Goal: Task Accomplishment & Management: Manage account settings

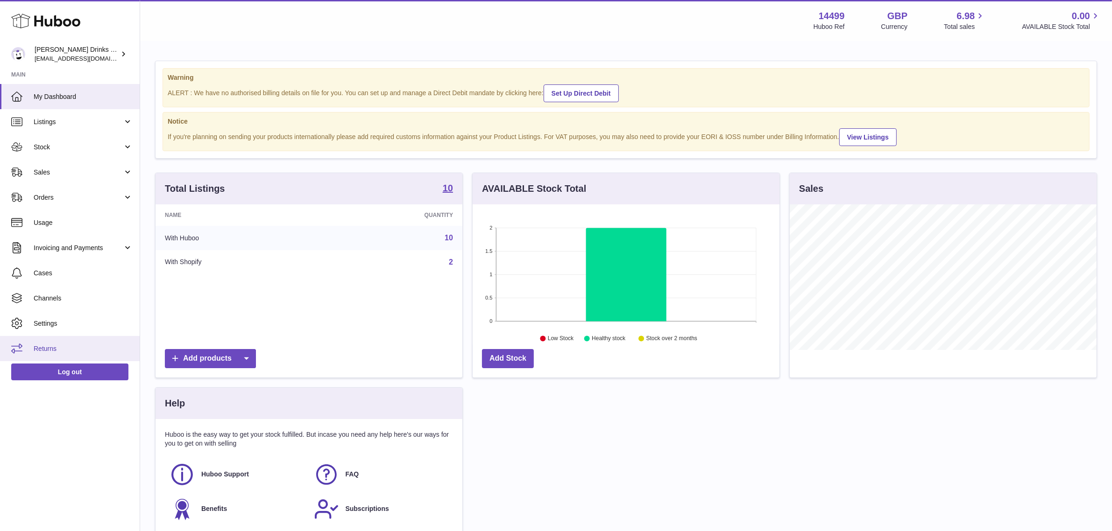
scroll to position [145, 307]
click at [57, 297] on span "Channels" at bounding box center [83, 298] width 99 height 9
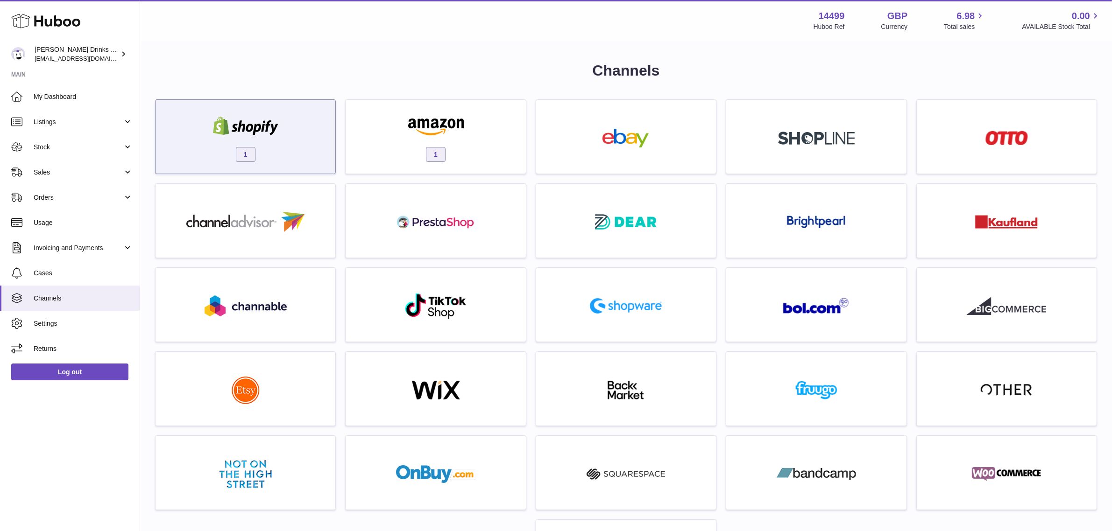
click at [294, 127] on div "1" at bounding box center [245, 139] width 170 height 60
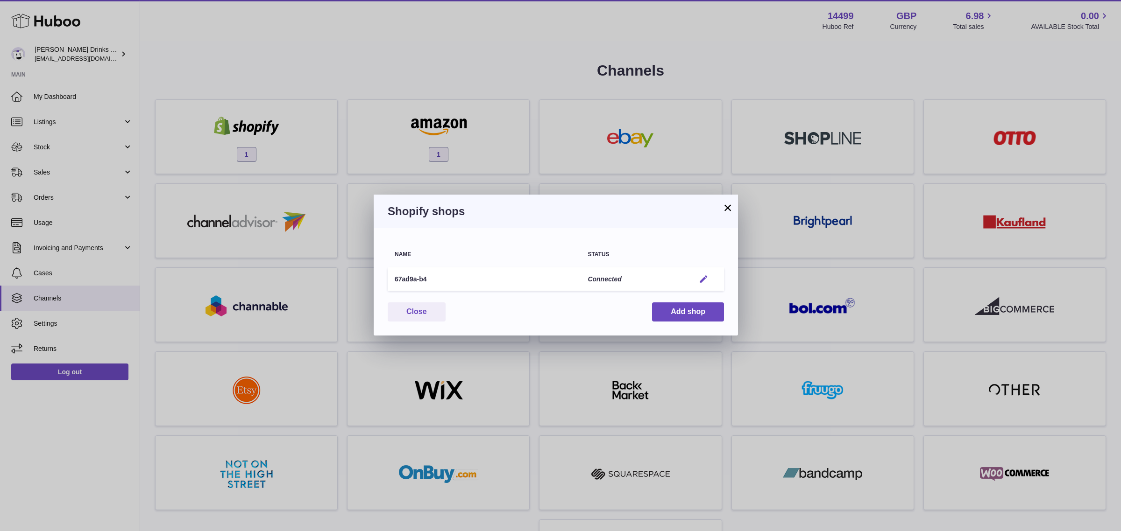
click at [699, 275] on em "button" at bounding box center [704, 280] width 10 height 10
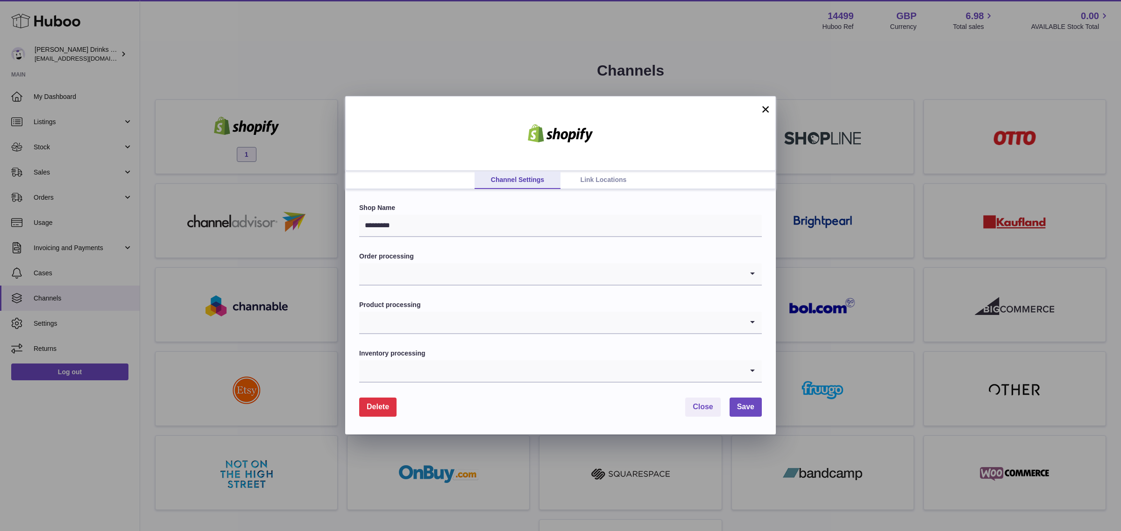
click at [583, 172] on link "Link Locations" at bounding box center [603, 180] width 86 height 18
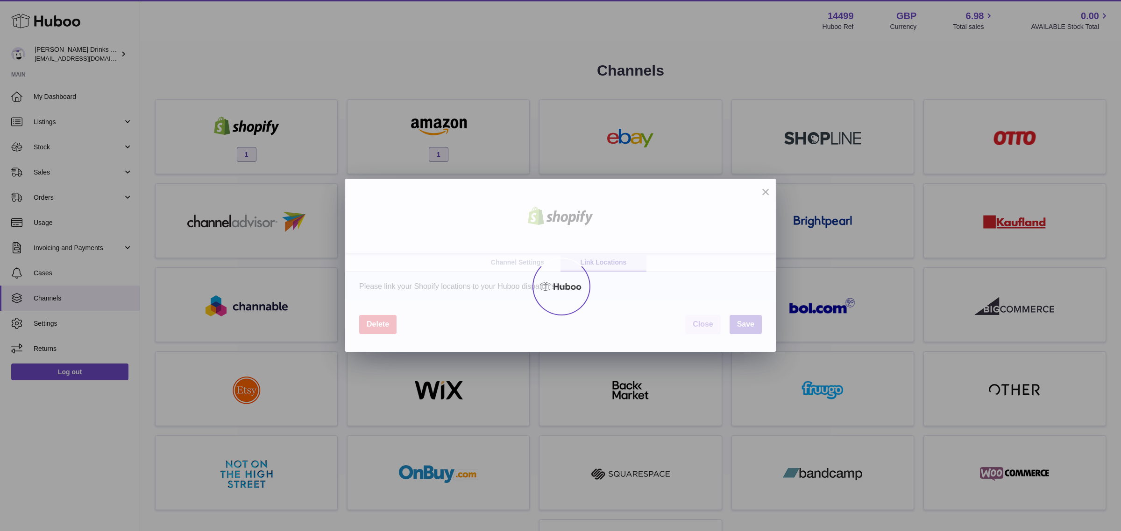
click at [582, 176] on div at bounding box center [560, 286] width 1121 height 489
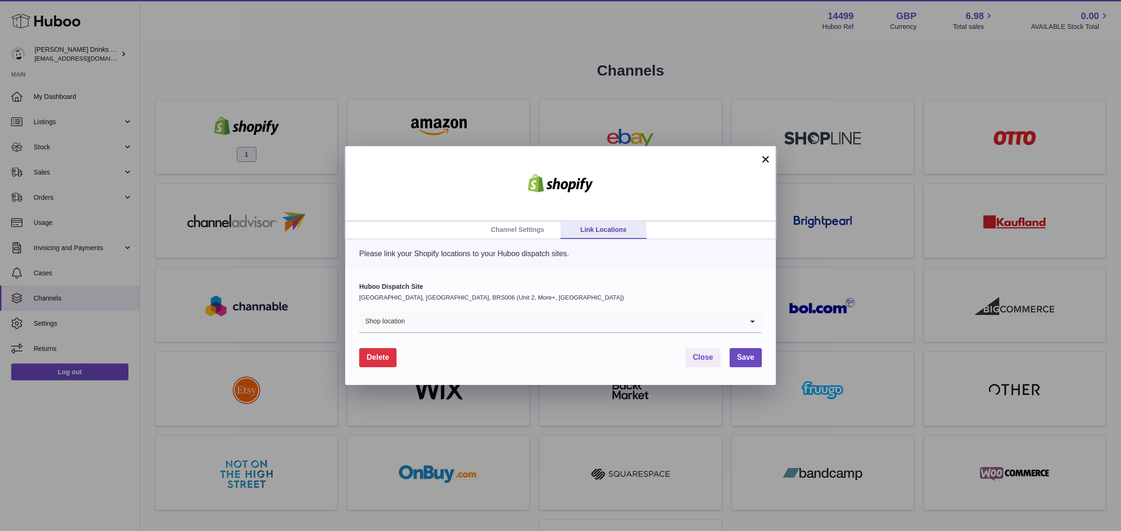
click at [551, 322] on input "Search for option" at bounding box center [574, 321] width 338 height 21
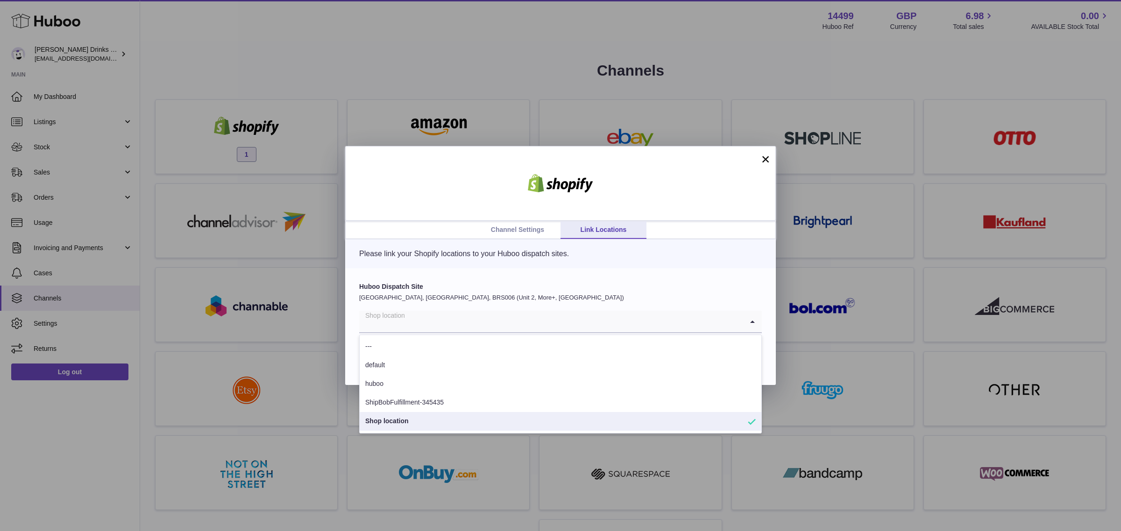
click at [663, 288] on label "Huboo Dispatch Site" at bounding box center [560, 286] width 402 height 9
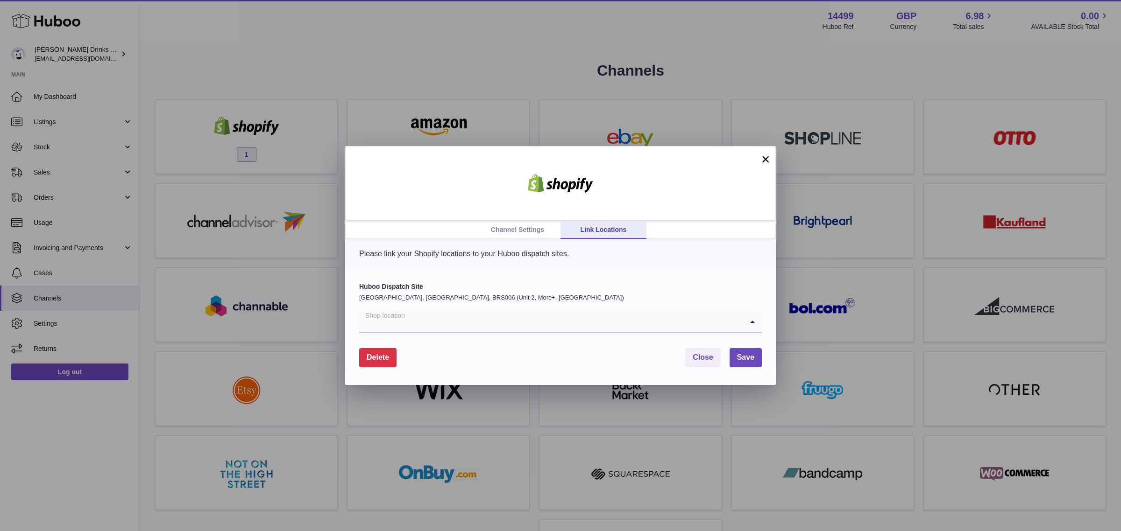
click at [489, 328] on input "Search for option" at bounding box center [551, 321] width 384 height 21
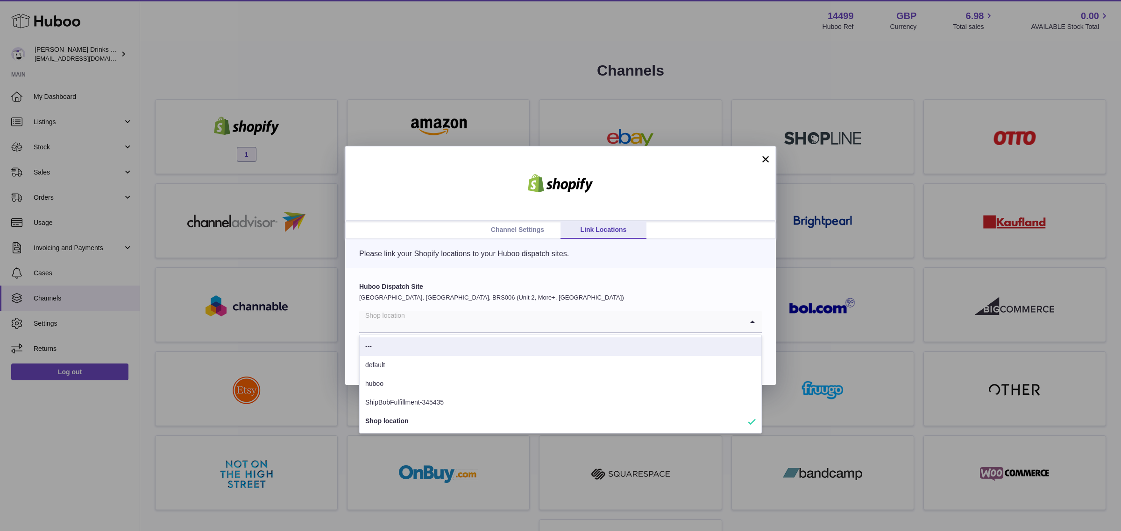
click at [613, 275] on div "Huboo Dispatch Site [GEOGRAPHIC_DATA], [GEOGRAPHIC_DATA], BRS006 (Unit 2, More+…" at bounding box center [560, 326] width 430 height 117
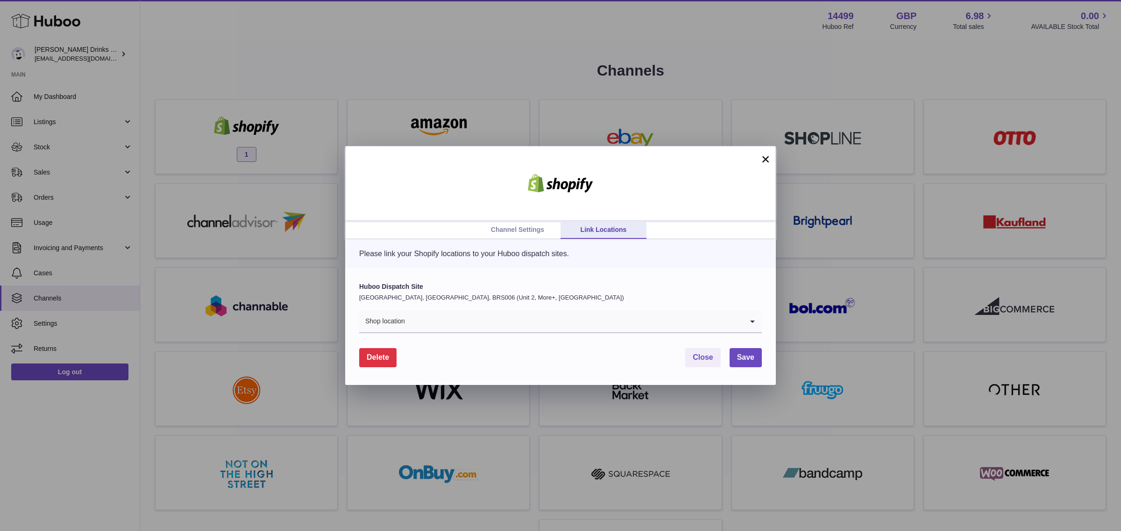
click at [524, 230] on link "Channel Settings" at bounding box center [517, 230] width 86 height 18
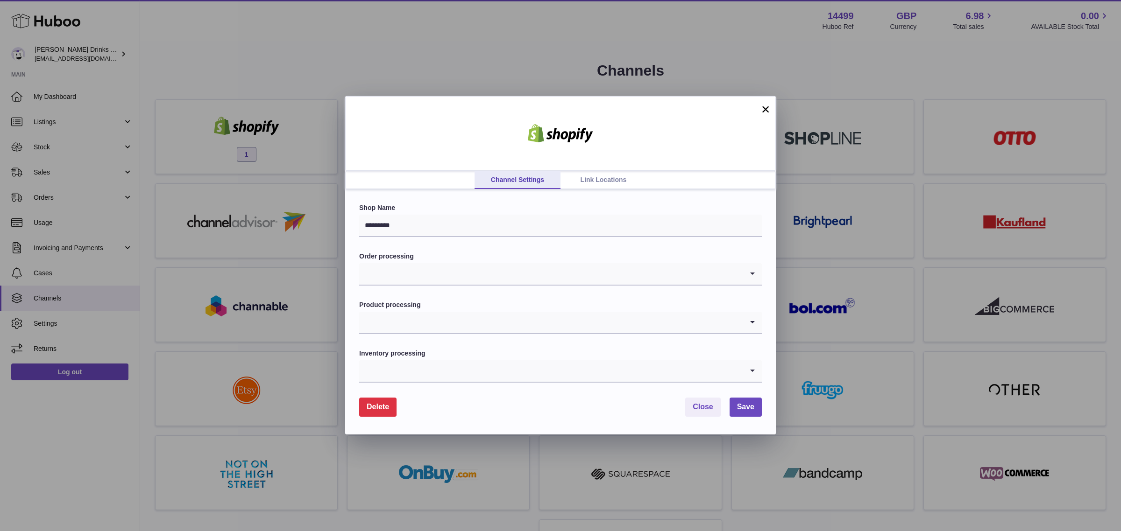
click at [586, 282] on input "Search for option" at bounding box center [551, 273] width 384 height 21
click at [586, 277] on input "Search for option" at bounding box center [551, 273] width 384 height 21
click at [769, 101] on div at bounding box center [560, 133] width 430 height 75
click at [765, 104] on button "×" at bounding box center [765, 109] width 11 height 11
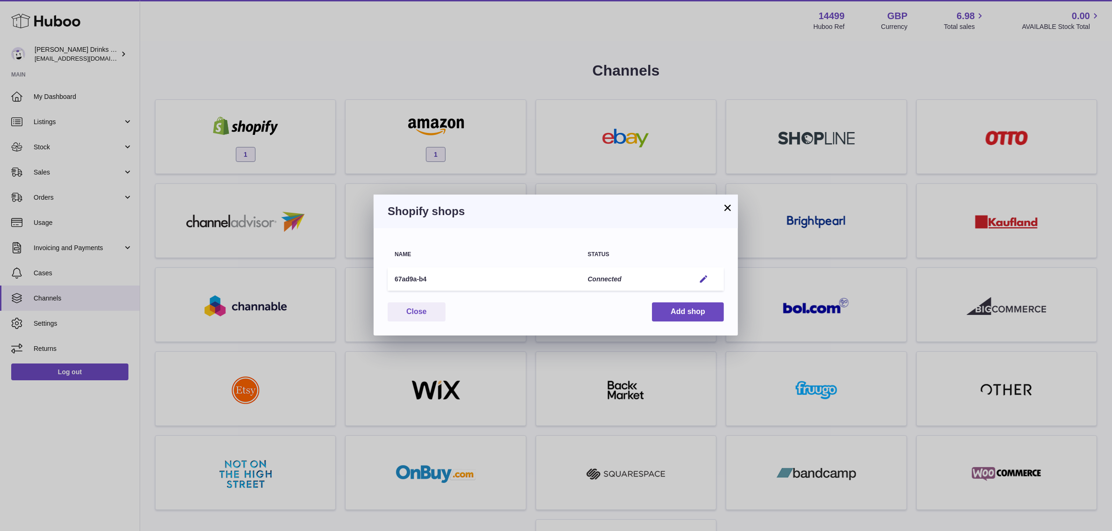
click at [729, 205] on button "×" at bounding box center [727, 207] width 11 height 11
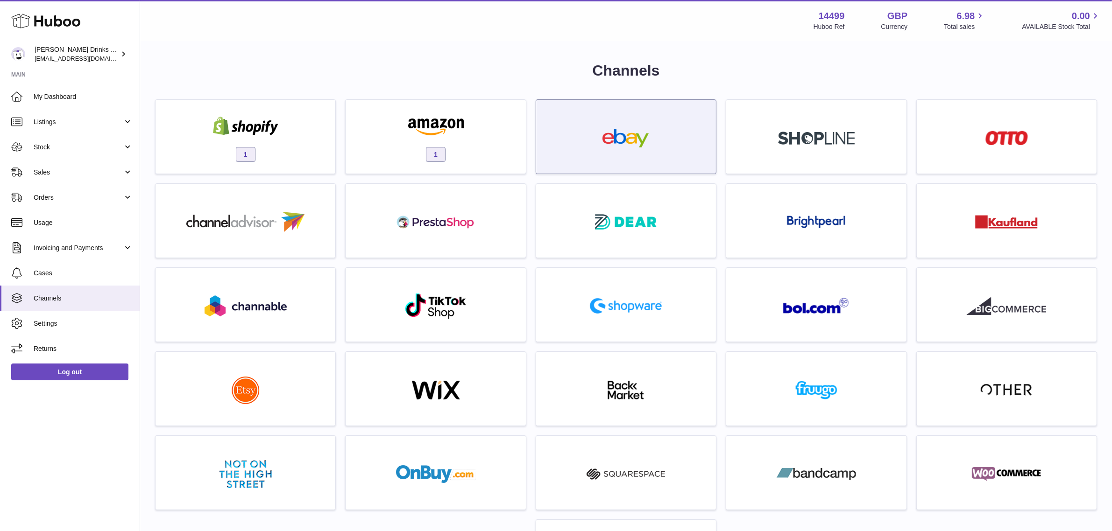
click at [544, 133] on div at bounding box center [626, 139] width 170 height 60
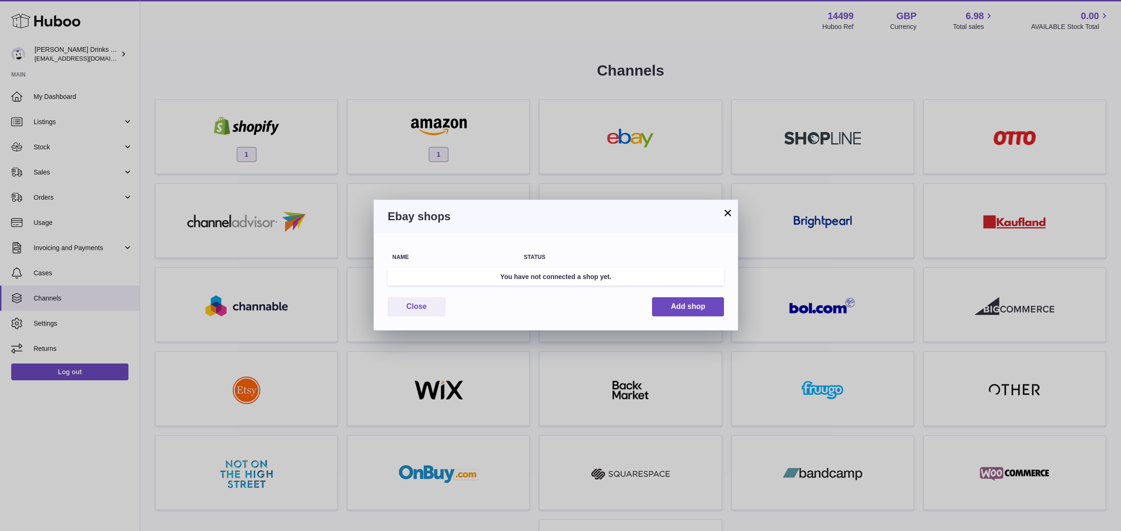
click at [491, 135] on div "× Ebay shops Warning Something went wrong. Please reload the page and try again…" at bounding box center [560, 265] width 1121 height 531
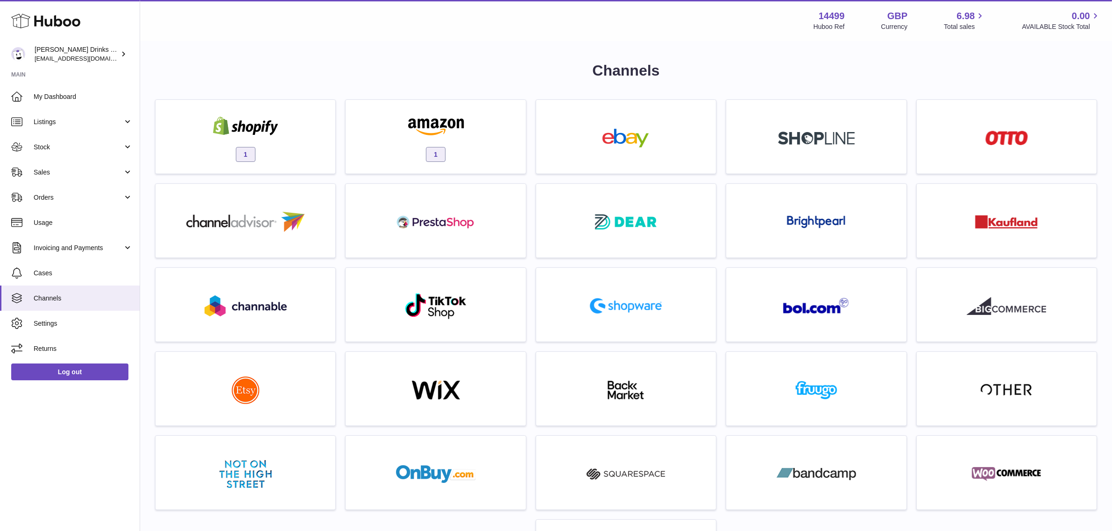
click at [491, 135] on div "1" at bounding box center [435, 139] width 170 height 60
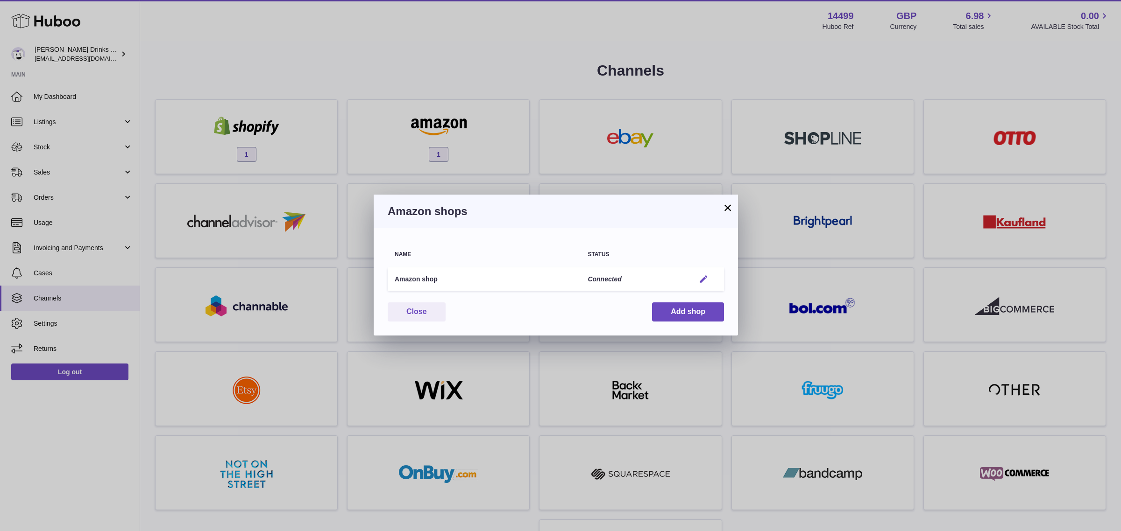
click at [699, 277] on em "button" at bounding box center [704, 280] width 10 height 10
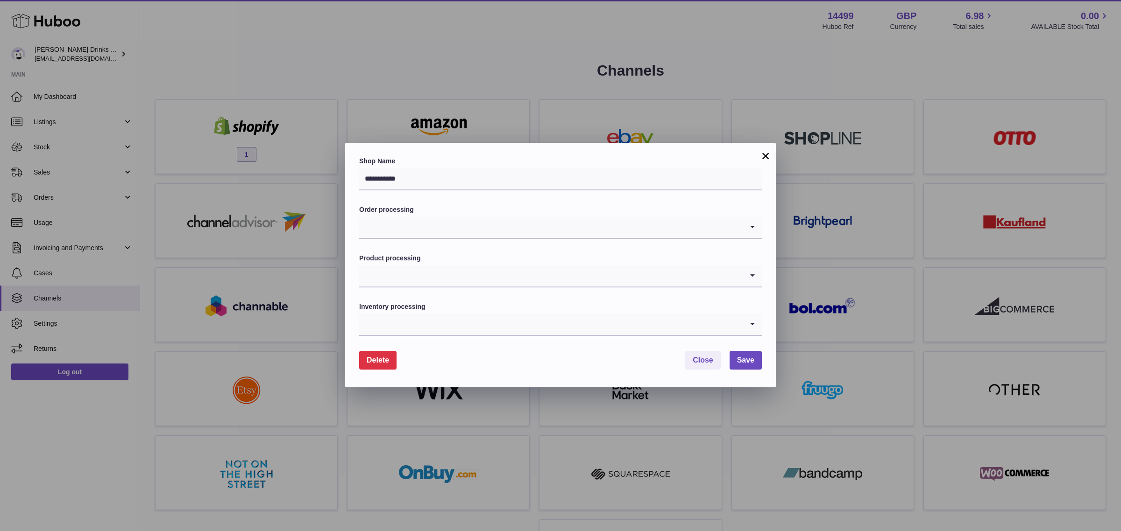
click at [508, 87] on div "**********" at bounding box center [560, 265] width 1121 height 531
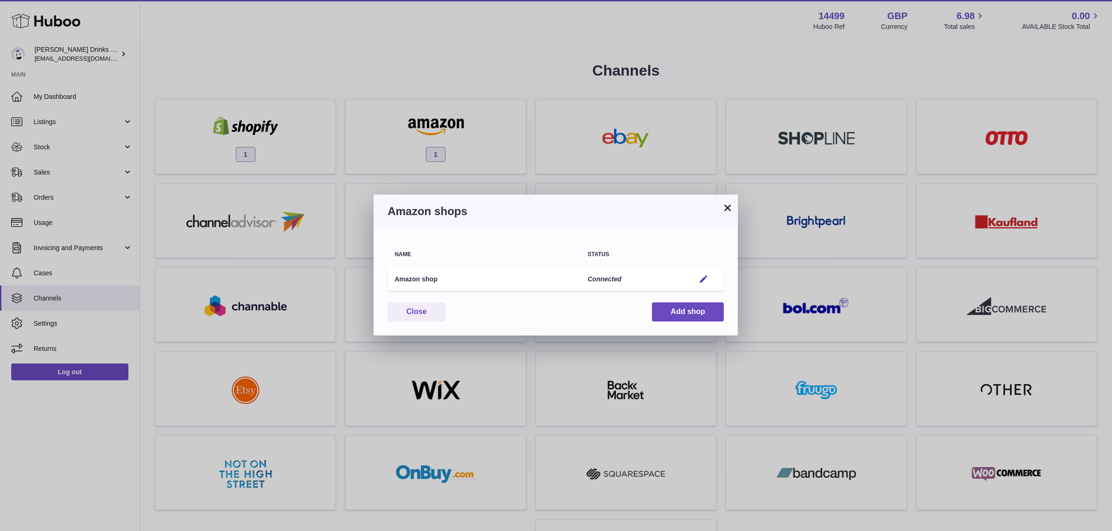
click at [722, 206] on button "×" at bounding box center [727, 207] width 11 height 11
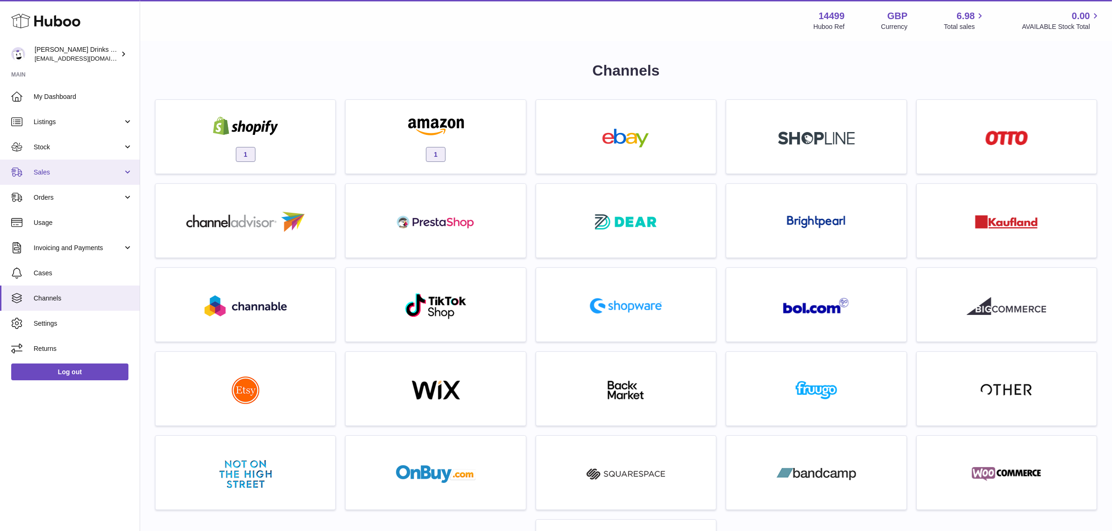
click at [88, 164] on link "Sales" at bounding box center [70, 172] width 140 height 25
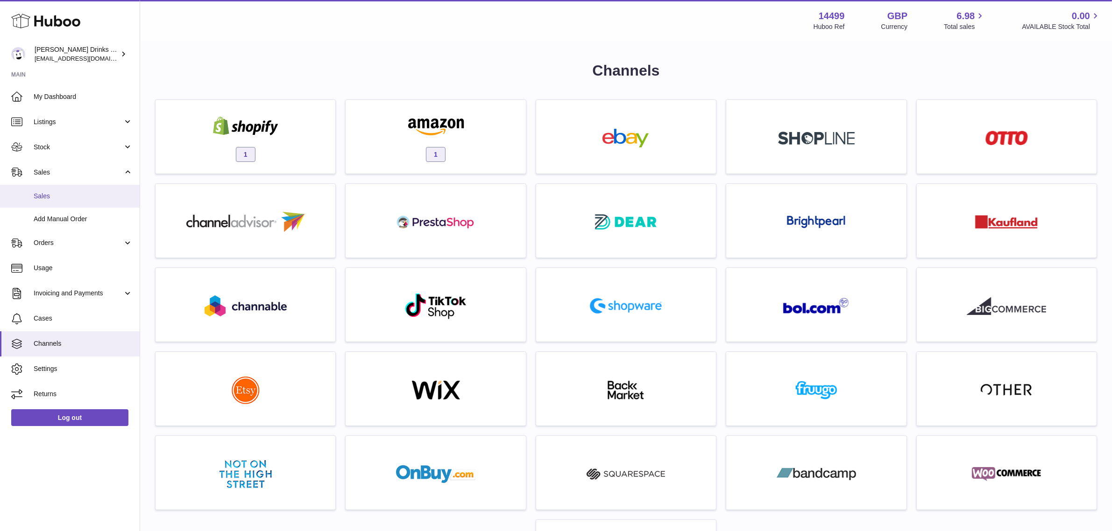
click at [93, 205] on link "Sales" at bounding box center [70, 196] width 140 height 23
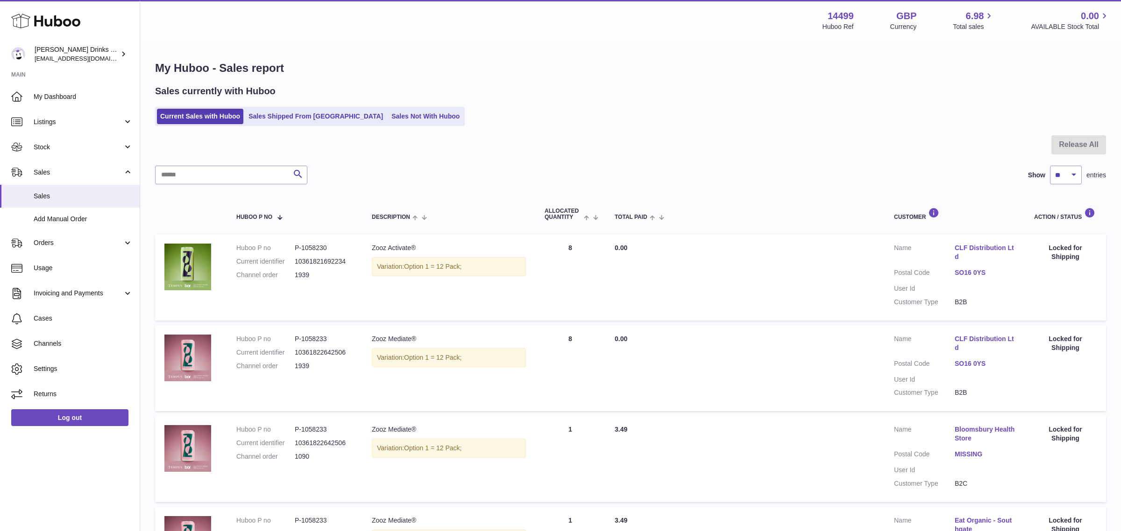
click at [397, 113] on div "Menu Huboo 14499 Huboo Ref GBP Currency 6.98 Total sales 0.00 AVAILABLE Stock T…" at bounding box center [630, 308] width 981 height 616
click at [397, 113] on link "Sales Not With Huboo" at bounding box center [425, 116] width 75 height 15
